Goal: Task Accomplishment & Management: Manage account settings

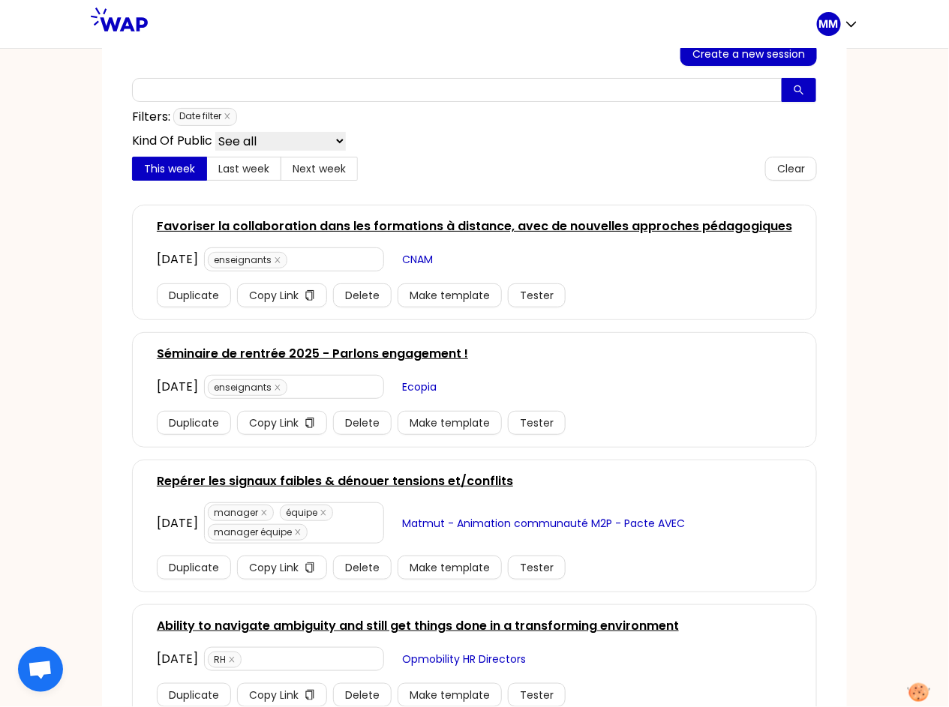
scroll to position [117, 0]
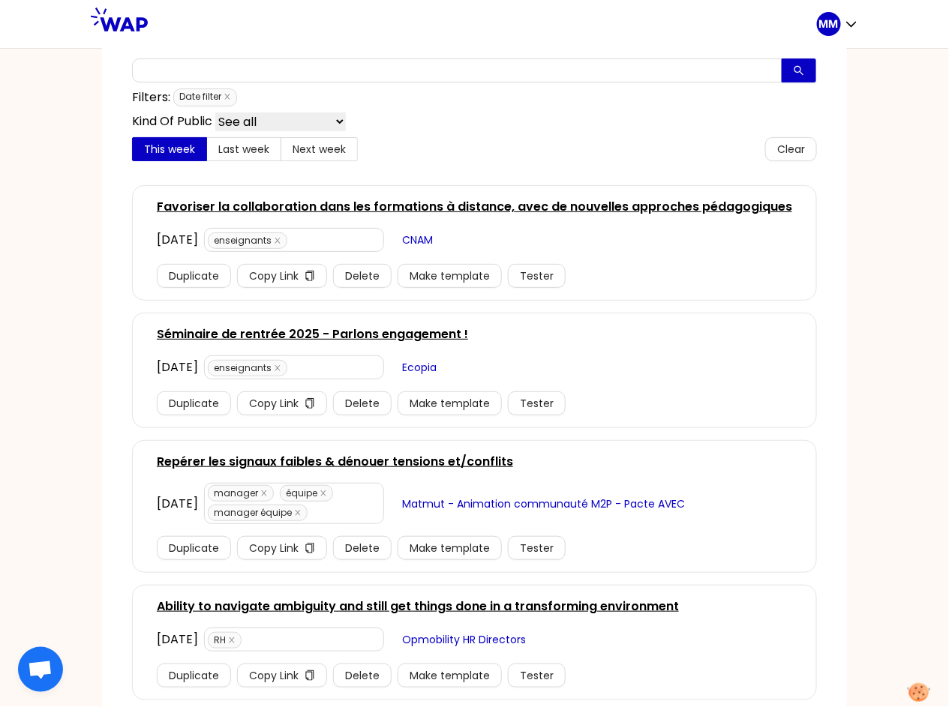
click at [388, 463] on link "Repérer les signaux faibles & dénouer tensions et/conflits" at bounding box center [335, 462] width 356 height 18
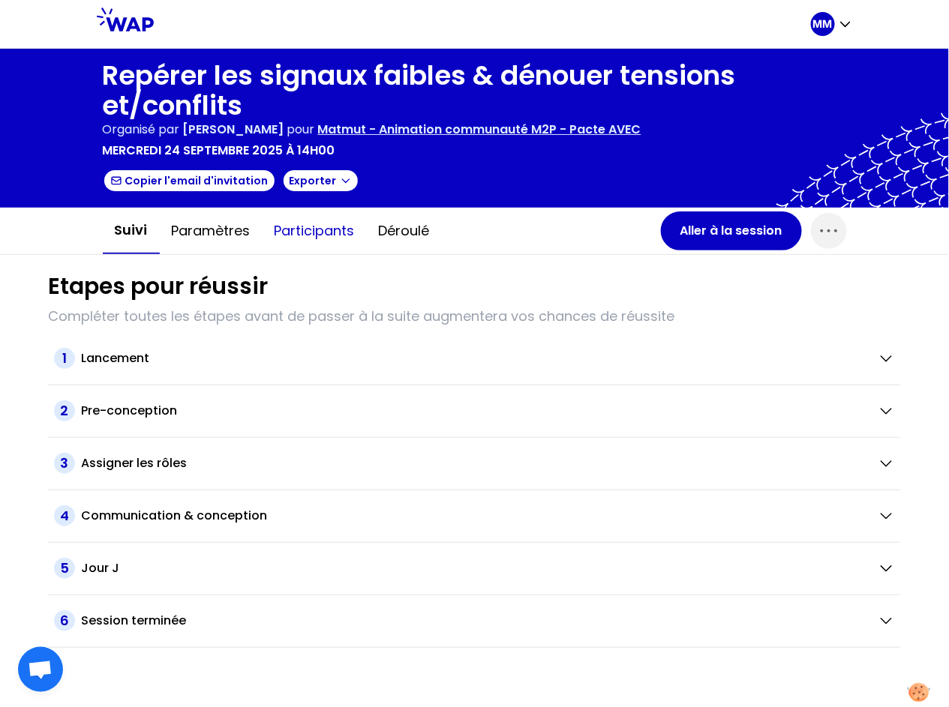
click at [302, 233] on button "Participants" at bounding box center [314, 230] width 104 height 45
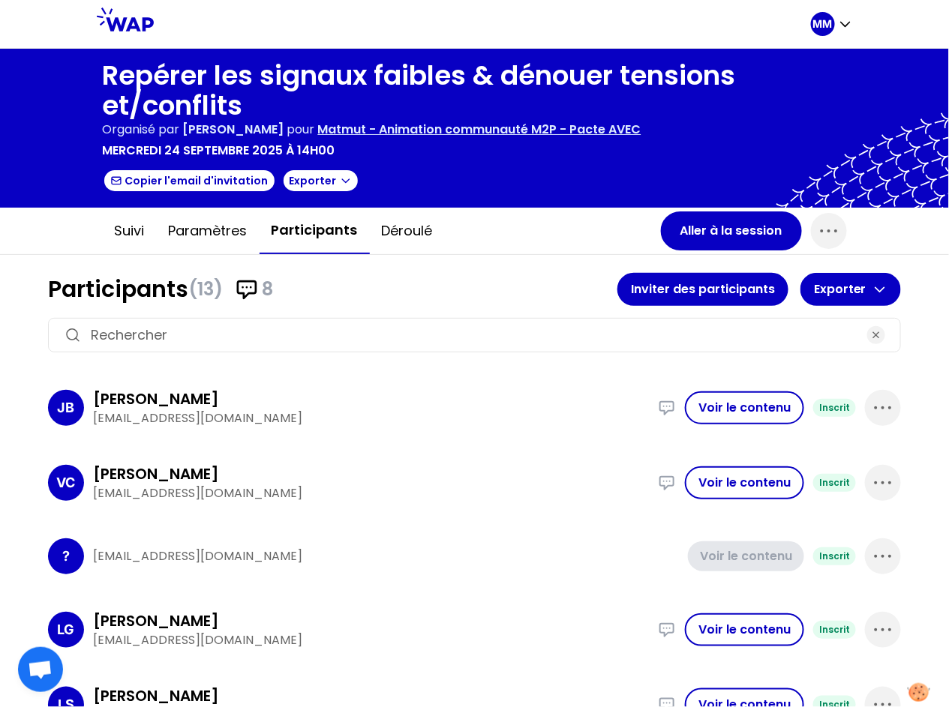
click at [282, 325] on input at bounding box center [474, 335] width 767 height 21
paste input "A mes débuts , je trouvais un collaborateur silencieux. J'ai donc mis en place …"
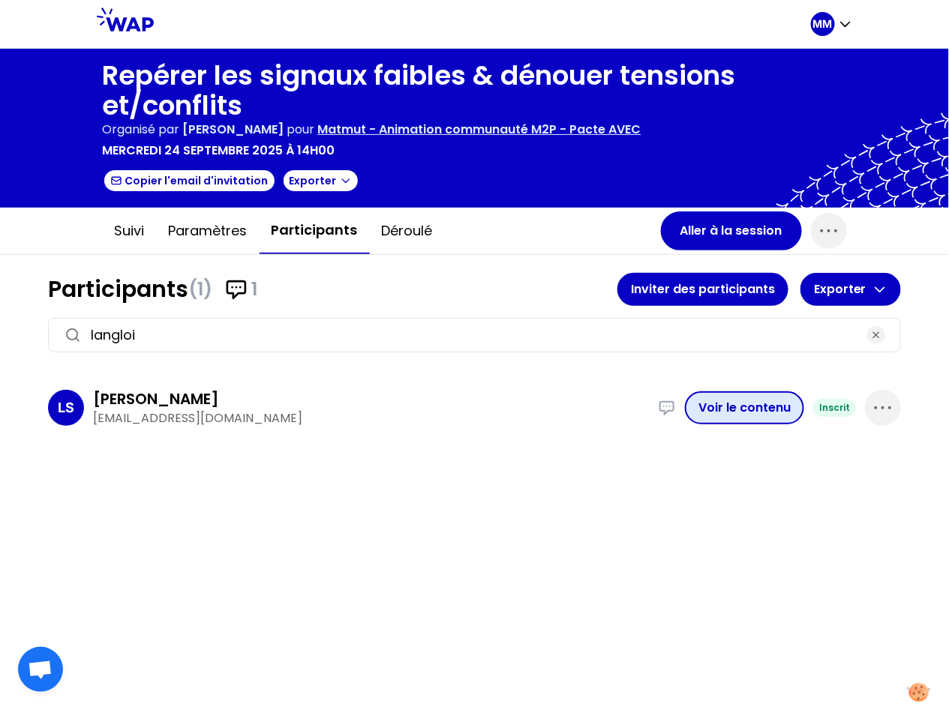
type input "langloi"
click at [717, 406] on button "Voir le contenu" at bounding box center [744, 407] width 119 height 33
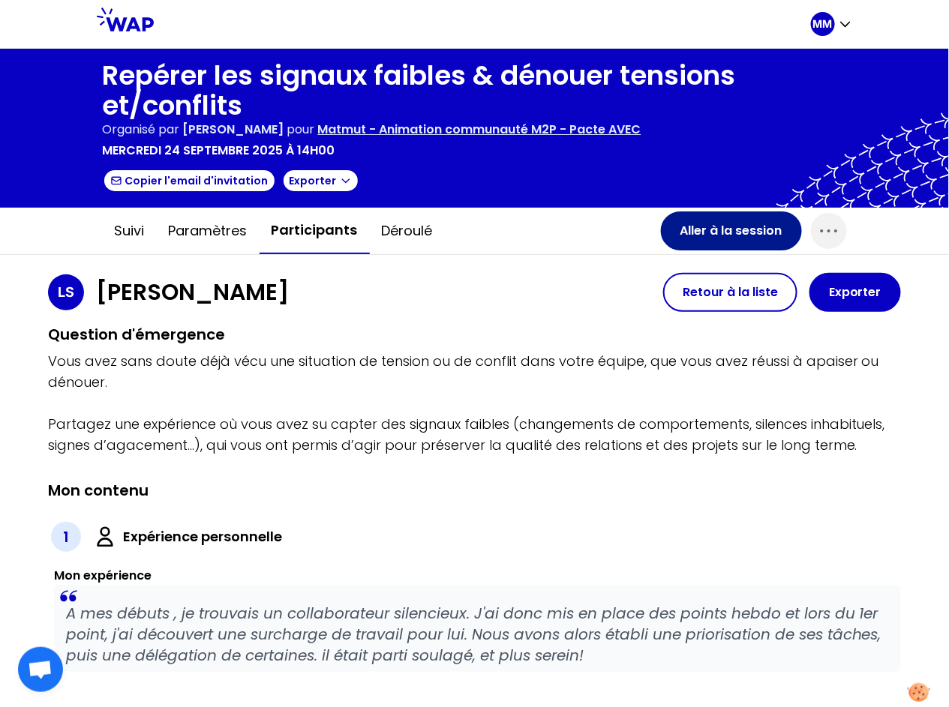
click at [691, 232] on button "Aller à la session" at bounding box center [731, 230] width 141 height 39
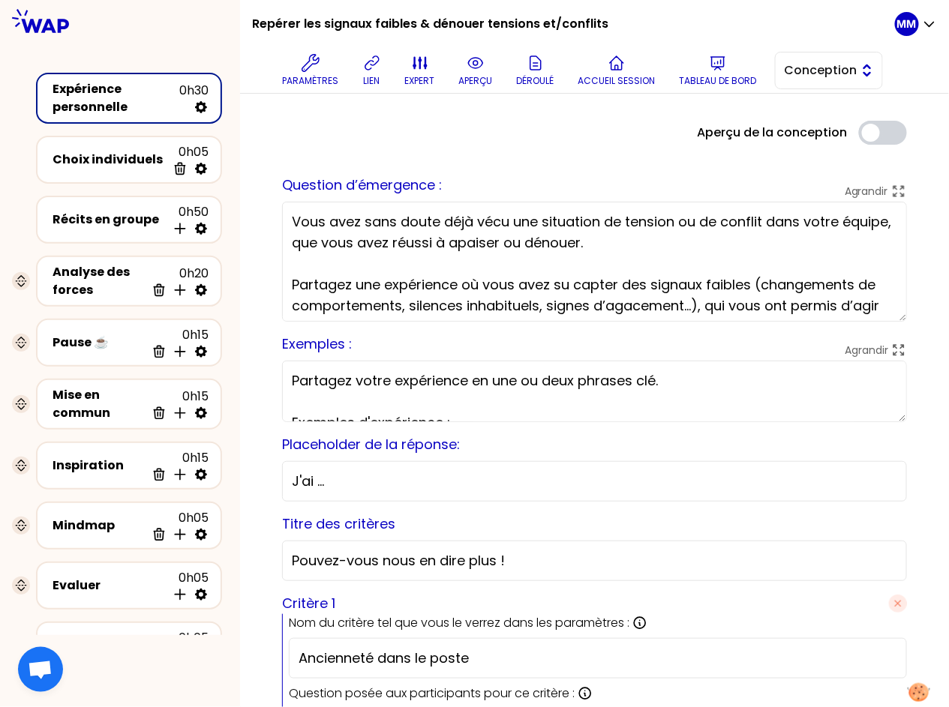
click at [859, 73] on button "Conception" at bounding box center [829, 70] width 108 height 37
click at [846, 127] on span "Facilitation" at bounding box center [837, 132] width 64 height 18
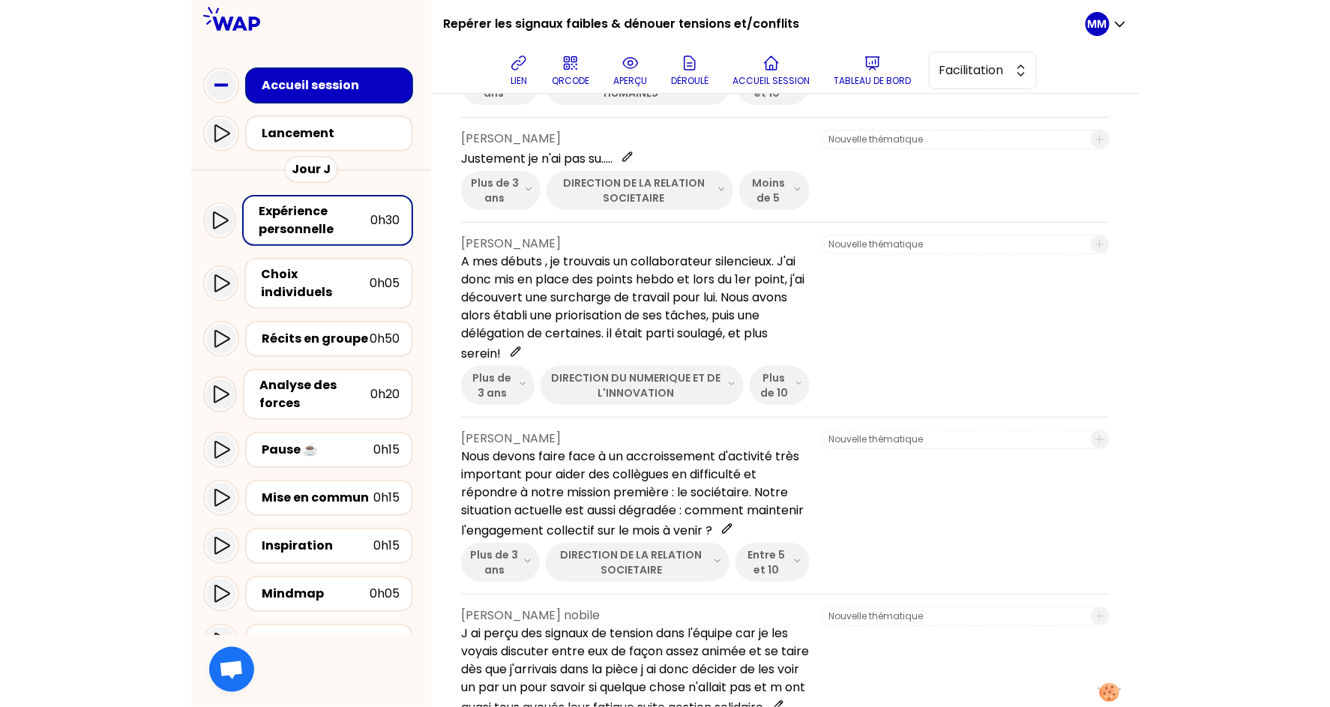
scroll to position [339, 0]
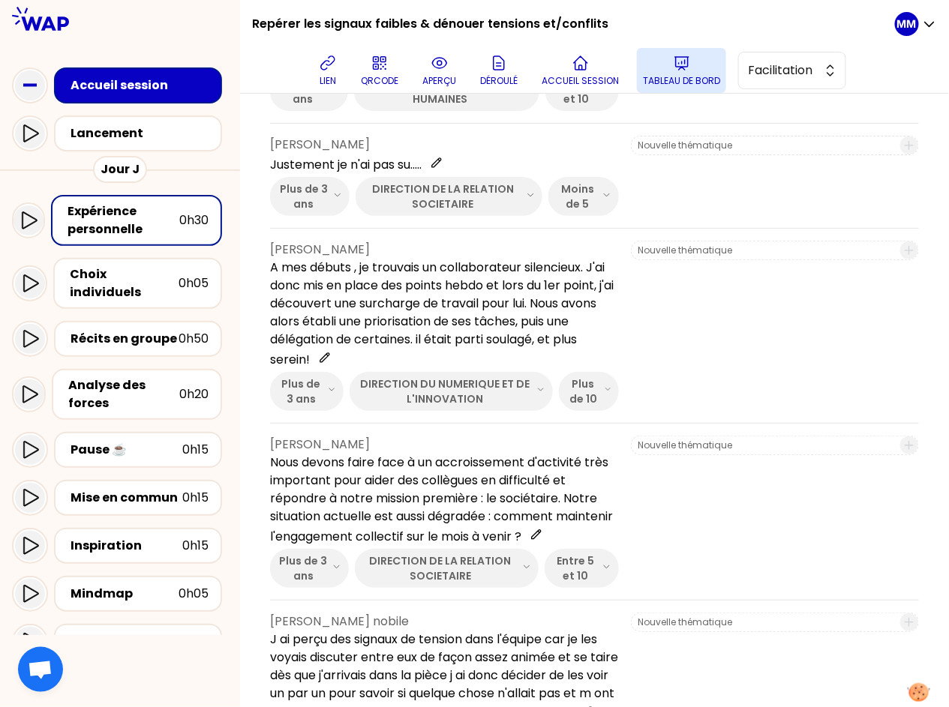
click at [688, 73] on button "Tableau de bord" at bounding box center [681, 70] width 89 height 45
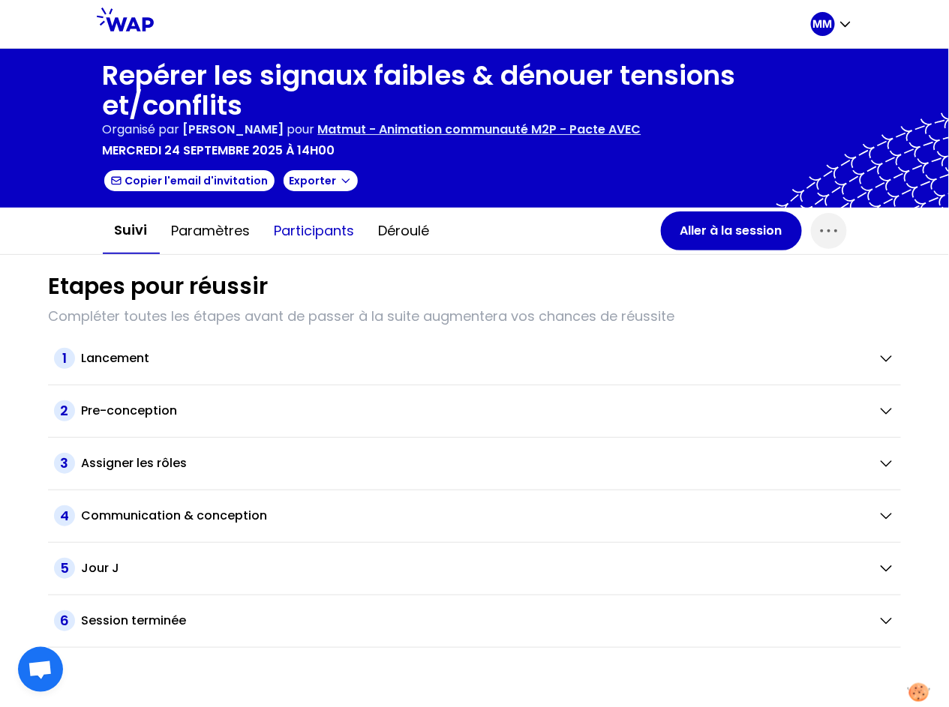
click at [311, 227] on button "Participants" at bounding box center [314, 230] width 104 height 45
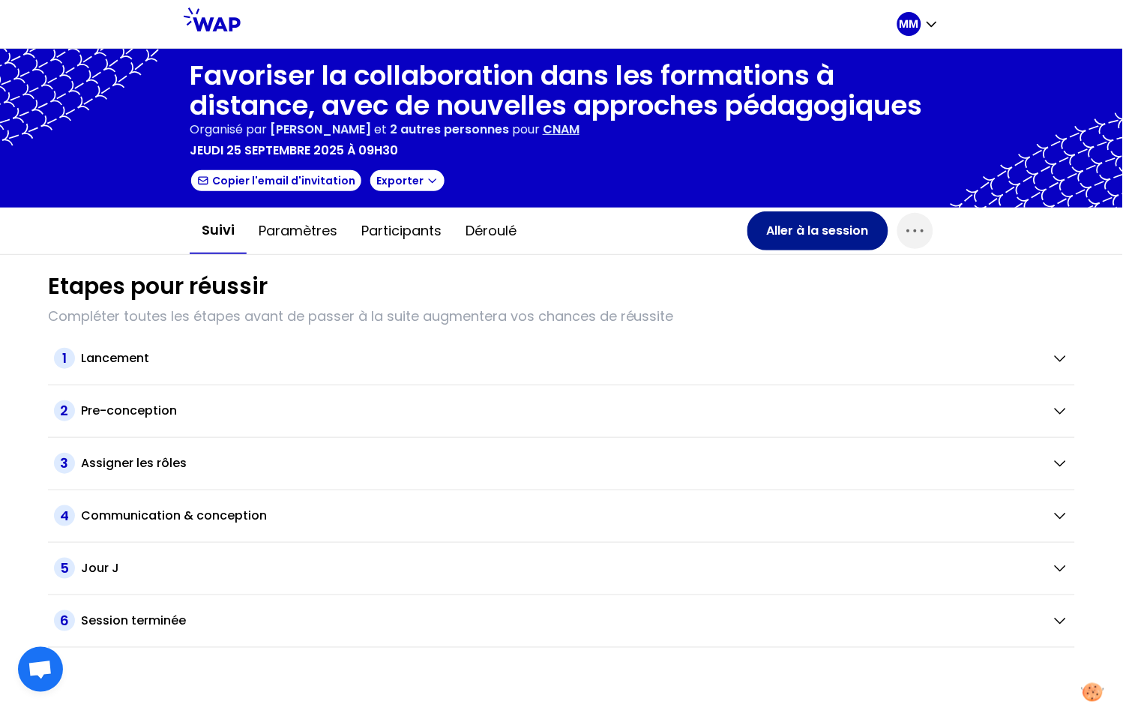
click at [781, 232] on button "Aller à la session" at bounding box center [818, 230] width 141 height 39
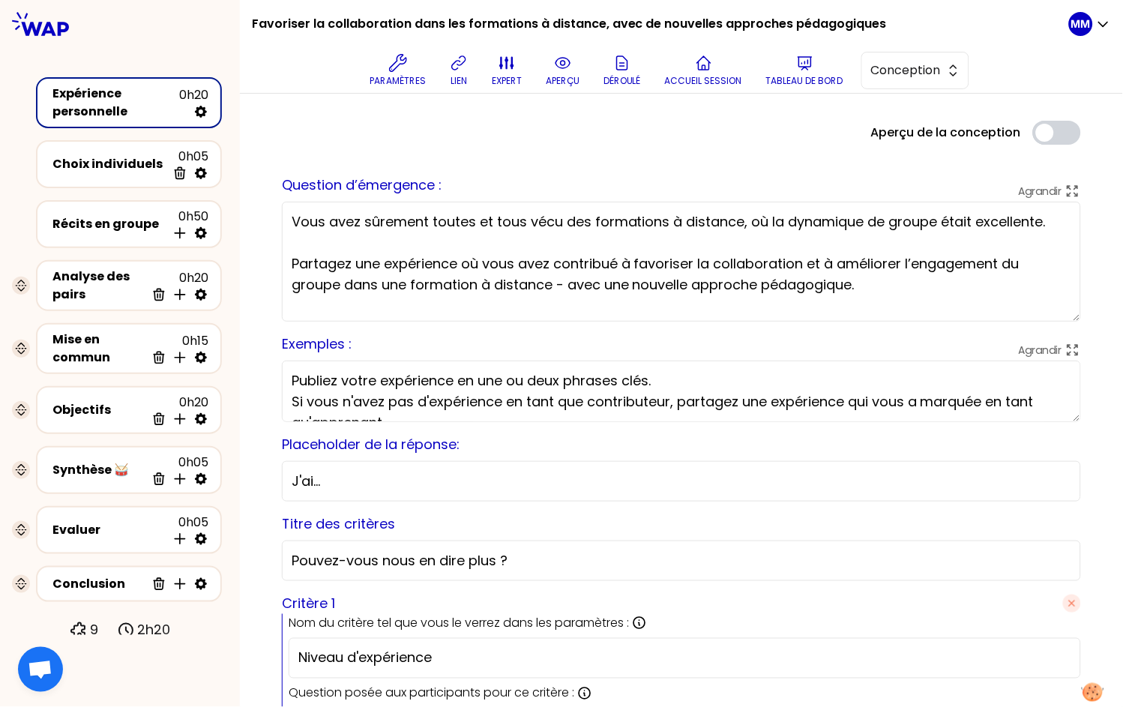
drag, startPoint x: 98, startPoint y: 463, endPoint x: 106, endPoint y: 487, distance: 24.7
click at [98, 463] on div "Synthèse 🥁" at bounding box center [98, 470] width 93 height 18
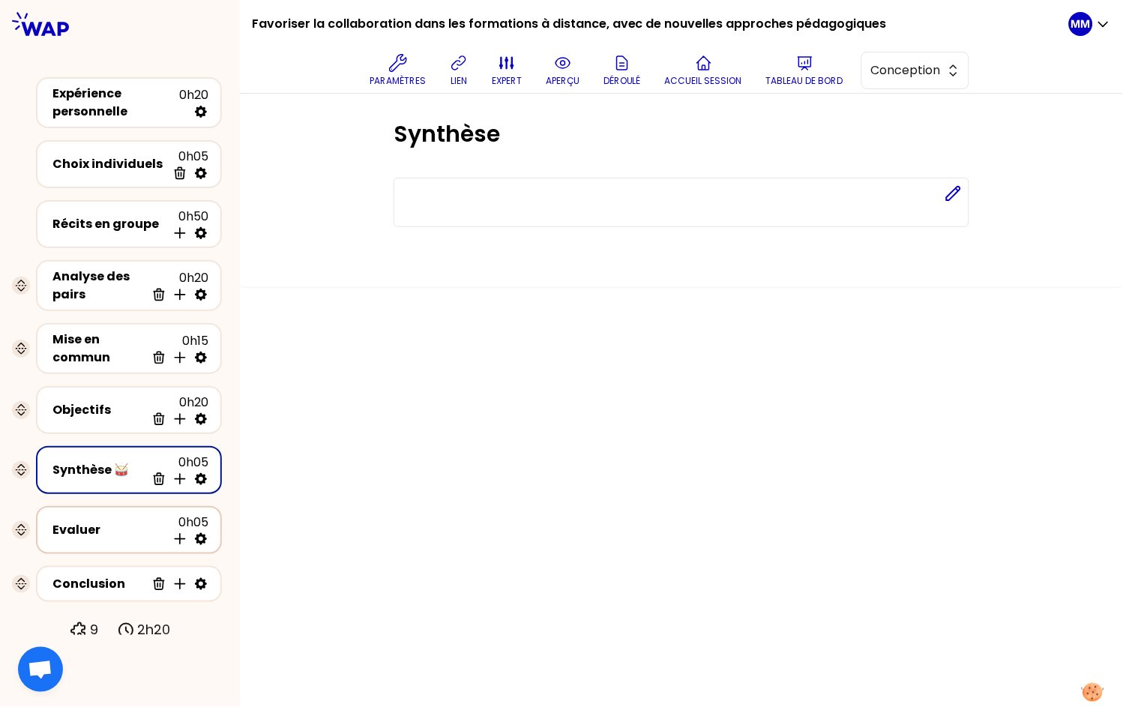
click at [109, 514] on div "Evaluer 0h05 Insérer une activité en dessous" at bounding box center [128, 530] width 159 height 33
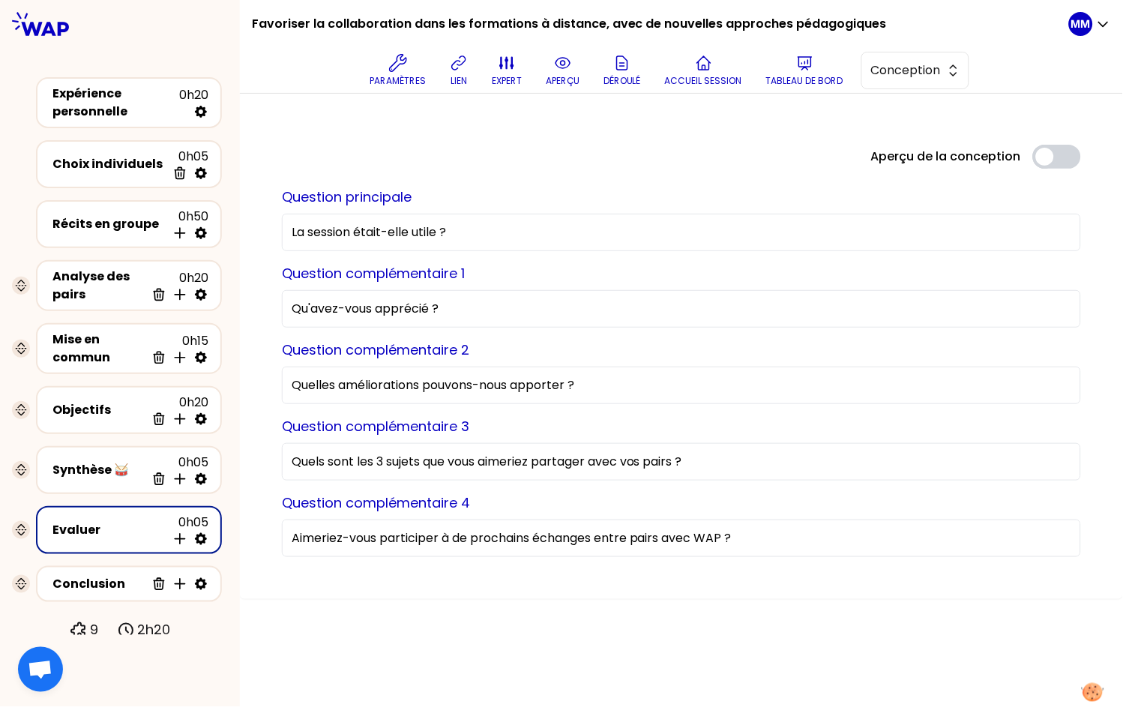
click at [498, 467] on input "Quels sont les 3 sujets que vous aimeriez partager avec vos pairs ?" at bounding box center [681, 461] width 799 height 37
click at [499, 467] on input "Quels sont les 3 sujets que vous aimeriez partager avec vos pairs ?" at bounding box center [681, 461] width 799 height 37
click at [499, 468] on input "Quels sont les 3 sujets que vous aimeriez partager avec vos pairs ?" at bounding box center [681, 461] width 799 height 37
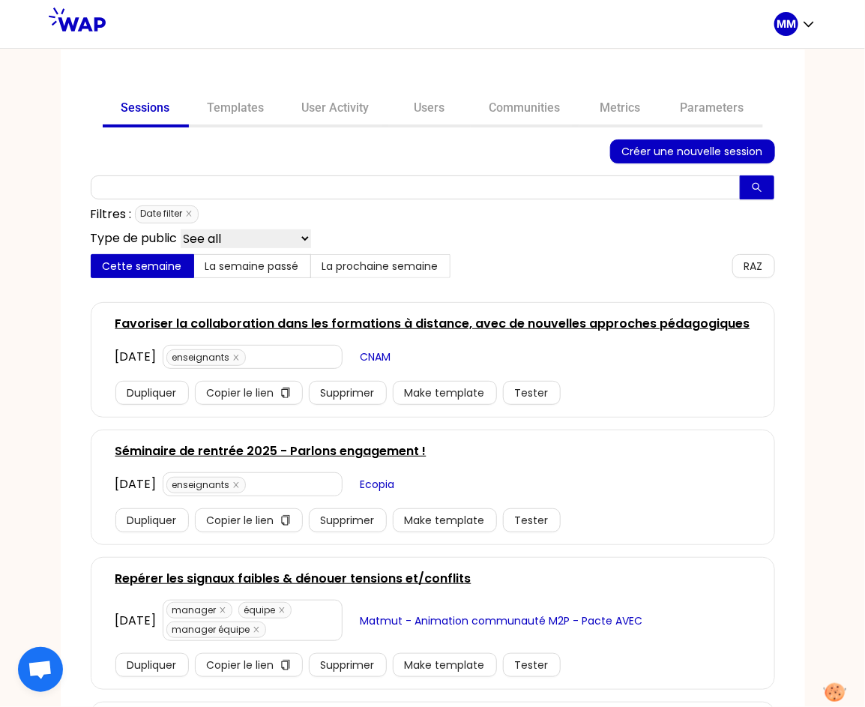
drag, startPoint x: 505, startPoint y: 116, endPoint x: 499, endPoint y: 133, distance: 17.8
click at [505, 115] on link "Communities" at bounding box center [525, 109] width 109 height 36
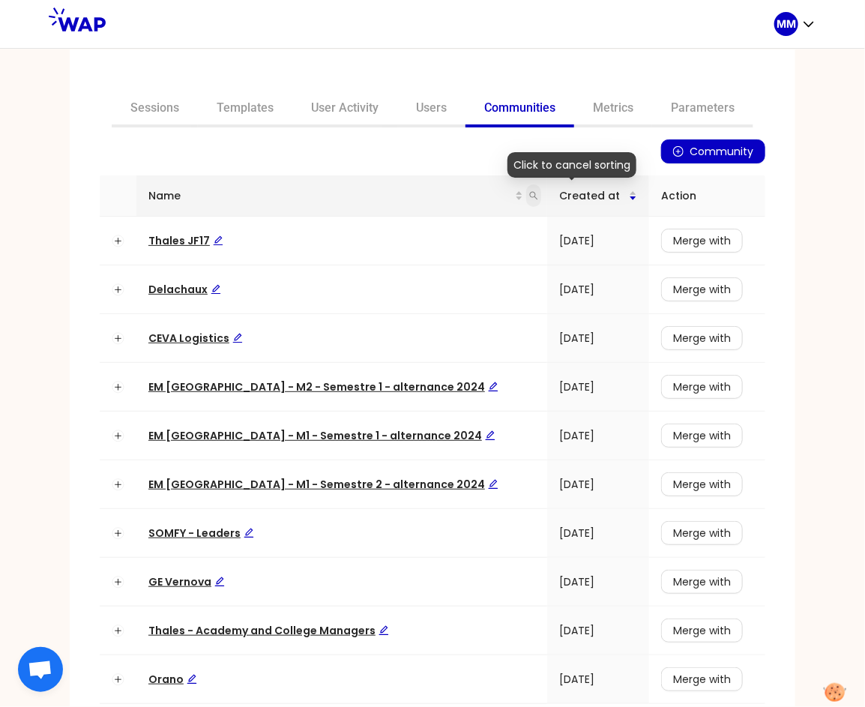
click at [529, 192] on icon "search" at bounding box center [533, 195] width 9 height 9
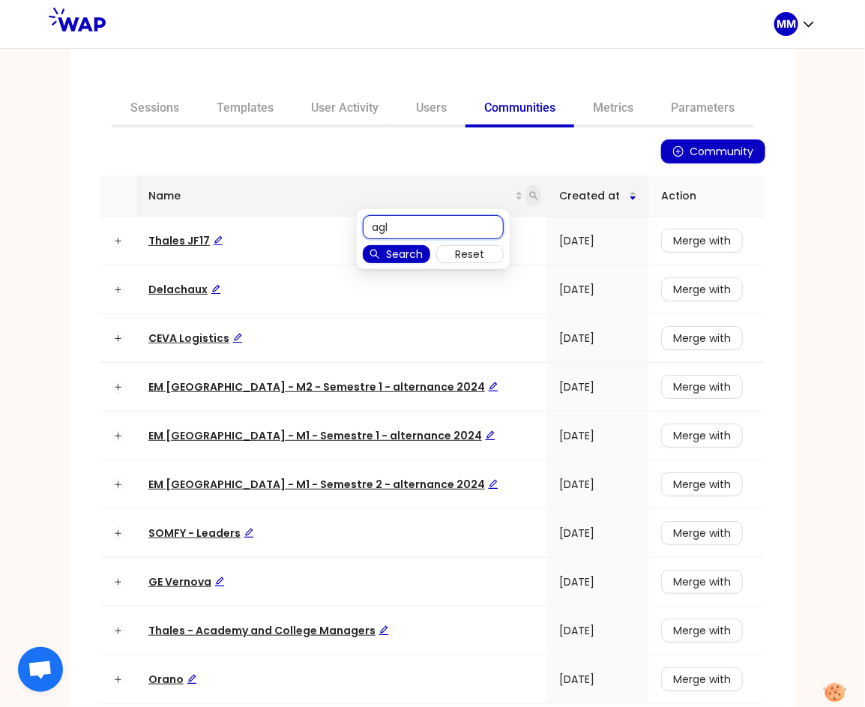
type input "agl"
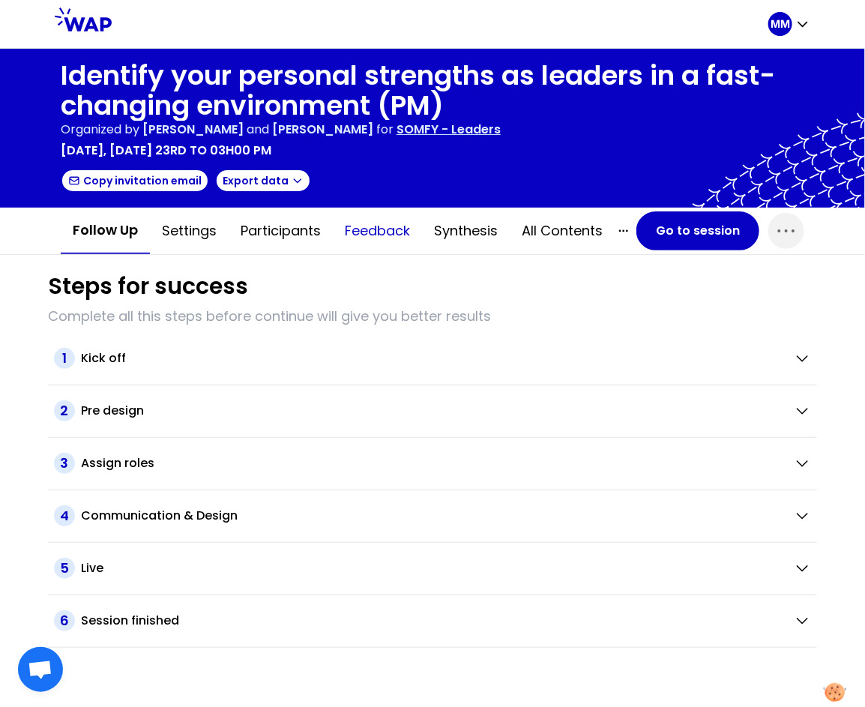
click at [385, 233] on button "Feedback" at bounding box center [377, 230] width 89 height 45
